Goal: Find specific page/section: Find specific page/section

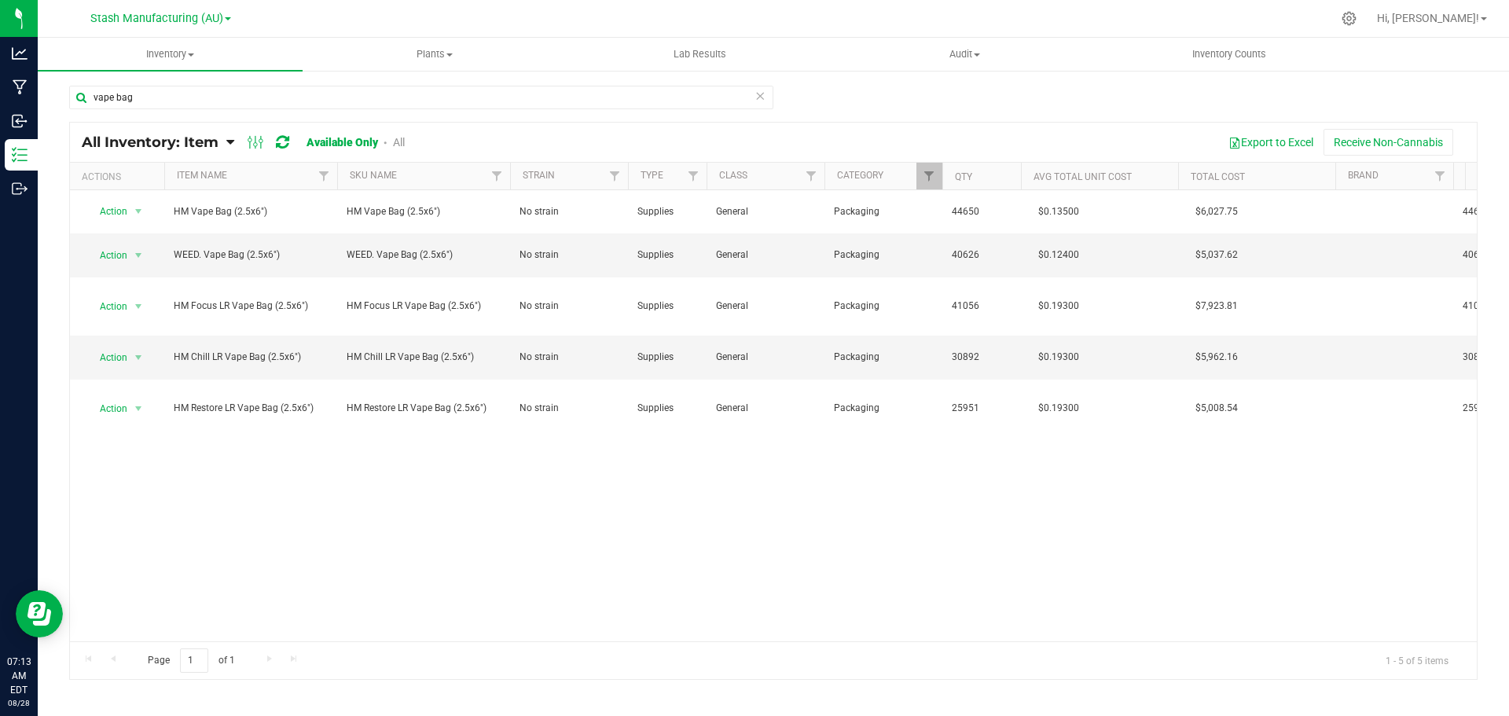
click at [385, 498] on div "Action Action Adjust qty Edit lots/costs Global inventory Locate inventory Prin…" at bounding box center [773, 415] width 1407 height 451
click at [1357, 22] on icon at bounding box center [1349, 18] width 17 height 17
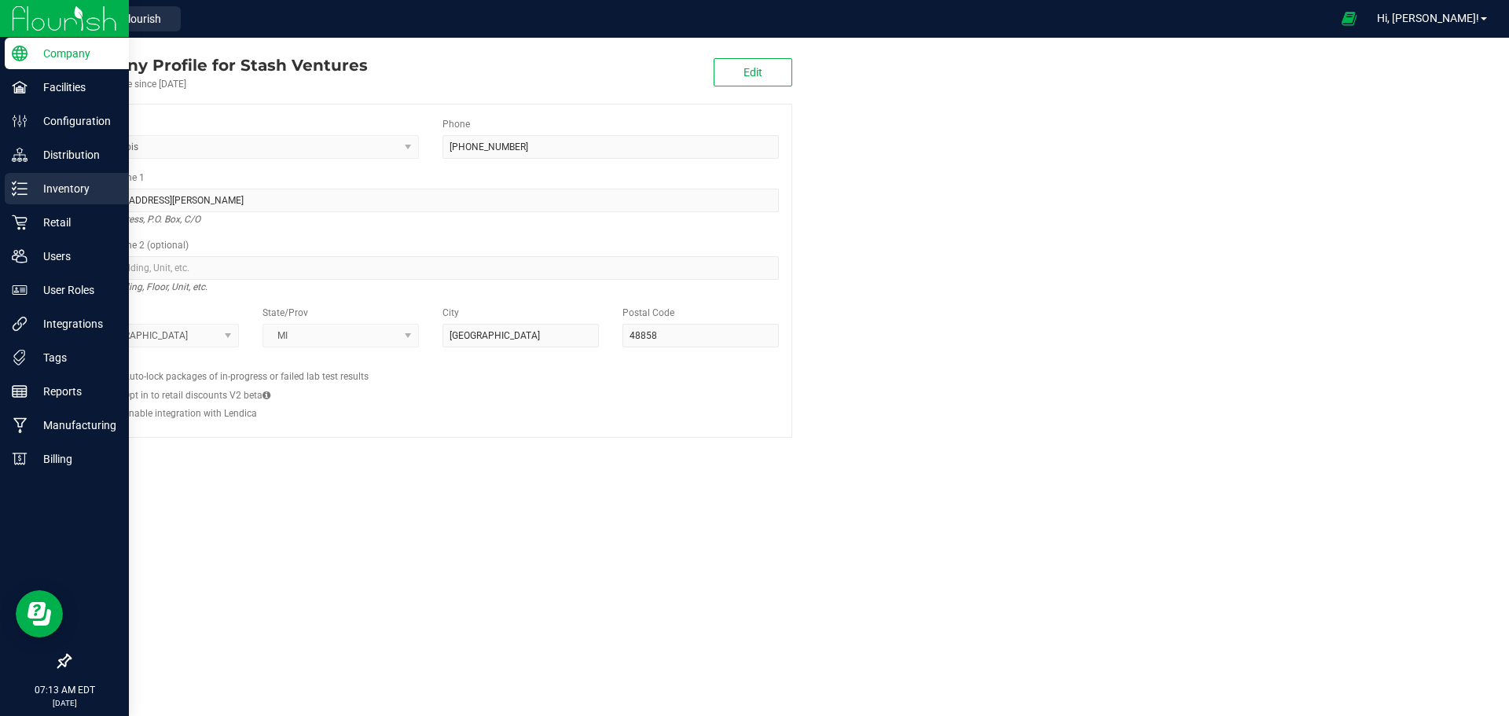
click at [20, 179] on div "Inventory" at bounding box center [67, 188] width 124 height 31
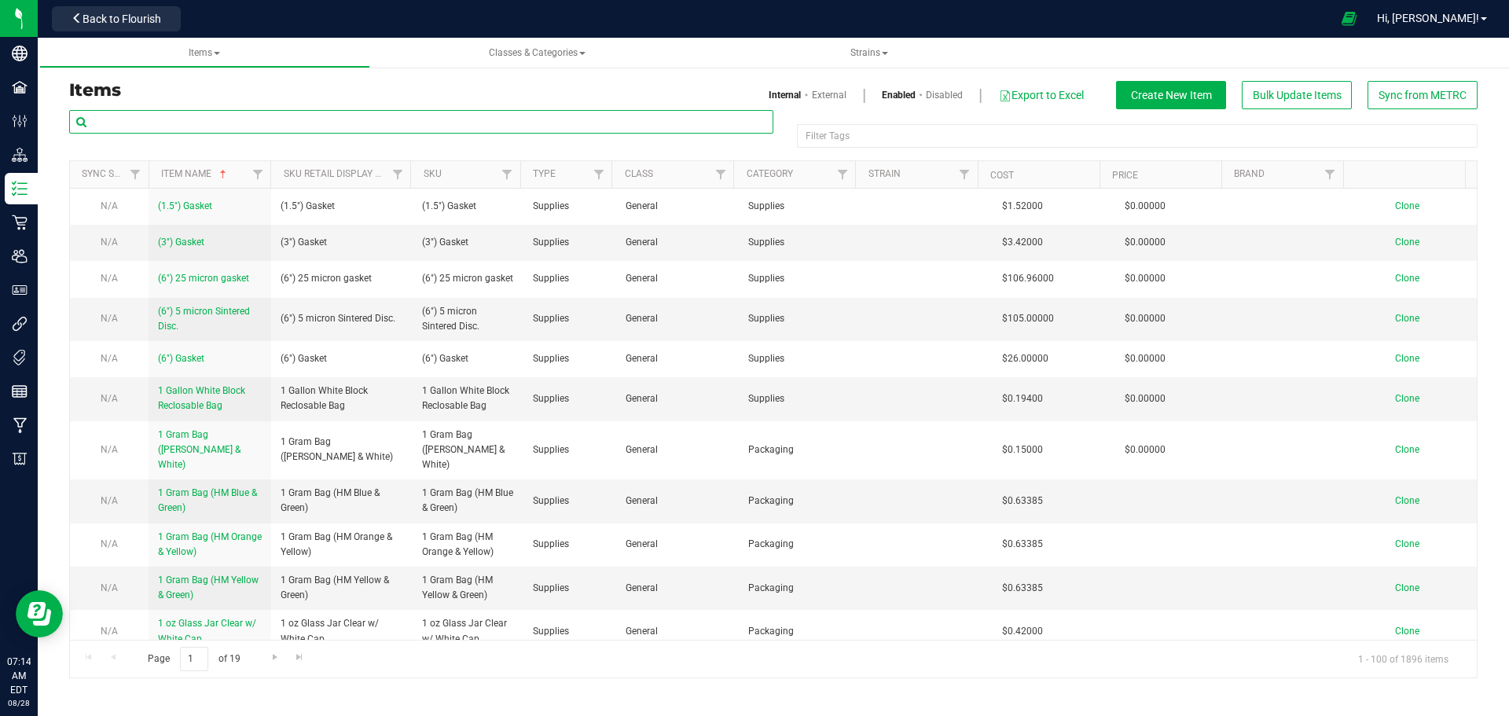
click at [190, 119] on input "text" at bounding box center [421, 122] width 704 height 24
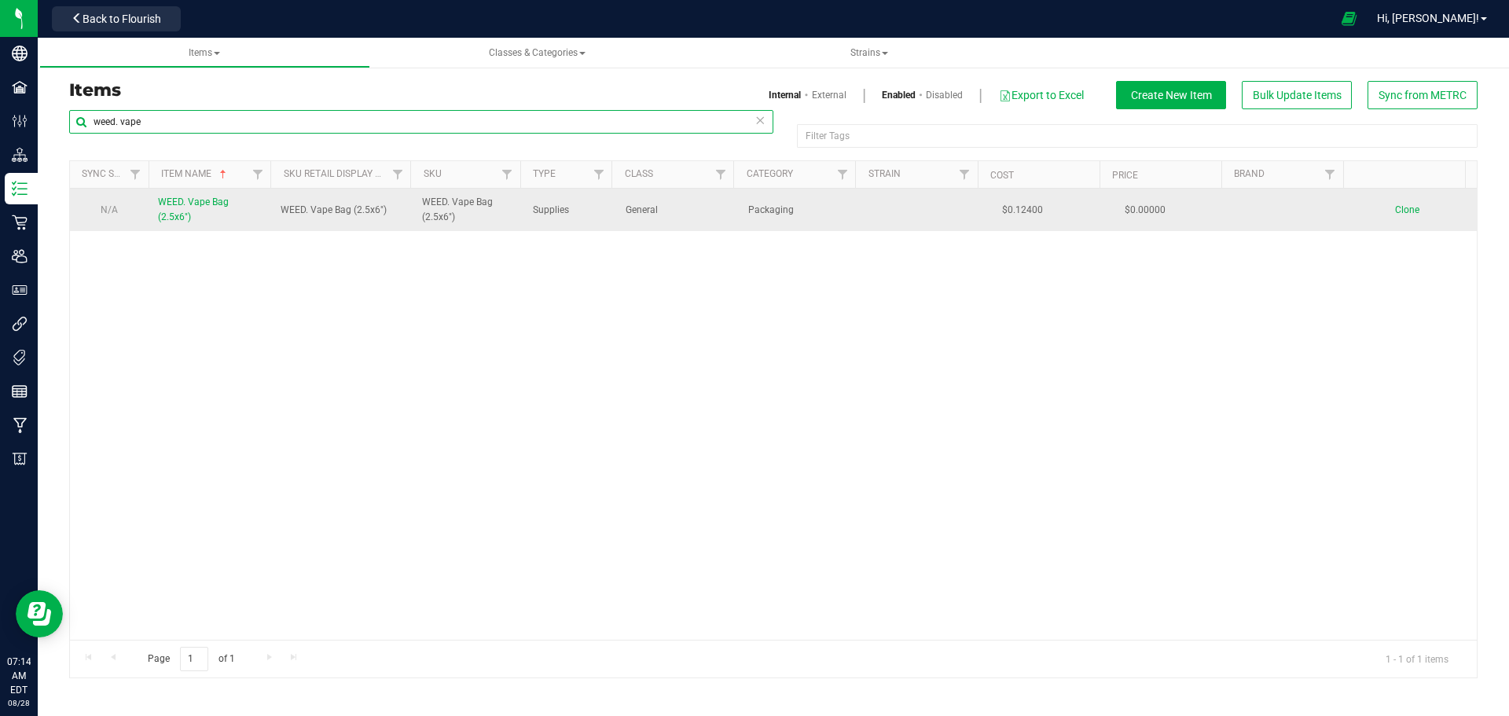
type input "weed. vape"
click at [186, 204] on span "WEED. Vape Bag (2.5x6")" at bounding box center [193, 209] width 71 height 26
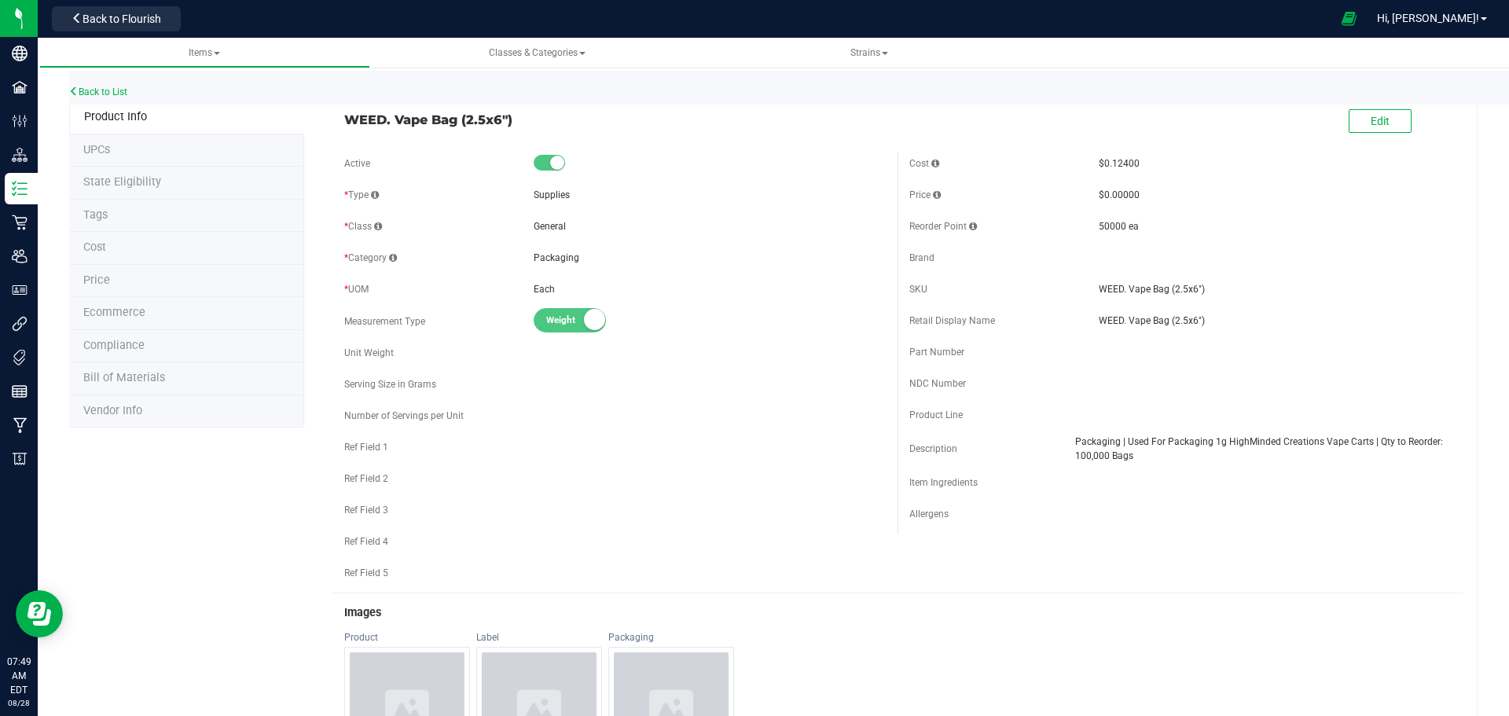
click at [1127, 462] on div "Cost $0.12400 Price $0.00000 Reorder Point 50000 ea" at bounding box center [1179, 343] width 565 height 382
